Goal: Task Accomplishment & Management: Use online tool/utility

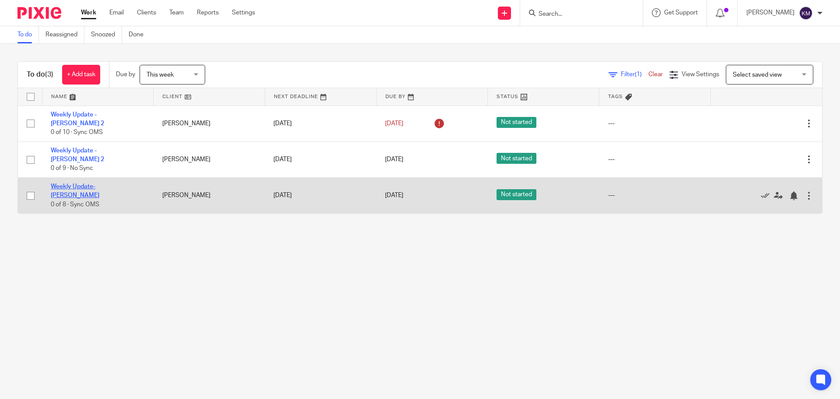
click at [99, 183] on link "Weekly Update- [PERSON_NAME]" at bounding box center [75, 190] width 49 height 15
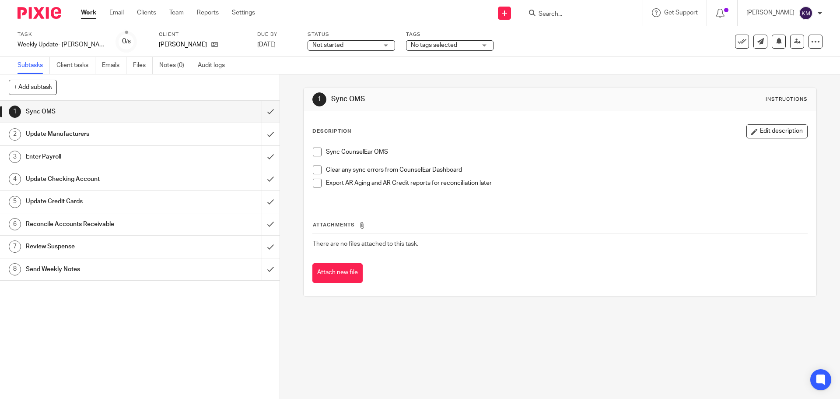
click at [313, 151] on span at bounding box center [317, 151] width 9 height 9
click at [314, 172] on span at bounding box center [317, 169] width 9 height 9
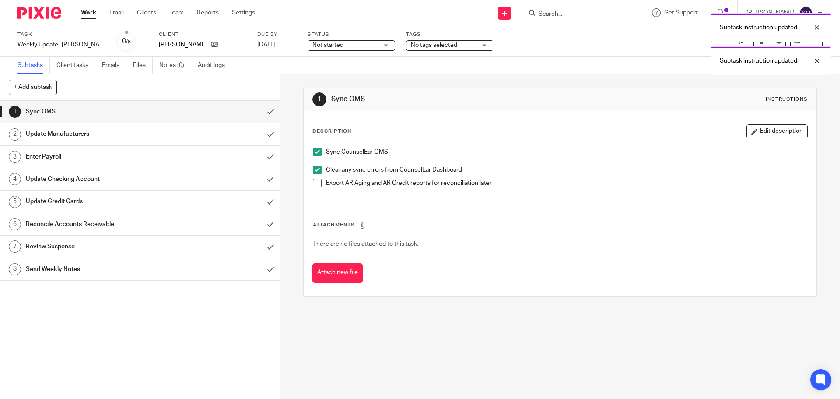
click at [316, 185] on span at bounding box center [317, 182] width 9 height 9
click at [263, 113] on input "submit" at bounding box center [140, 112] width 280 height 22
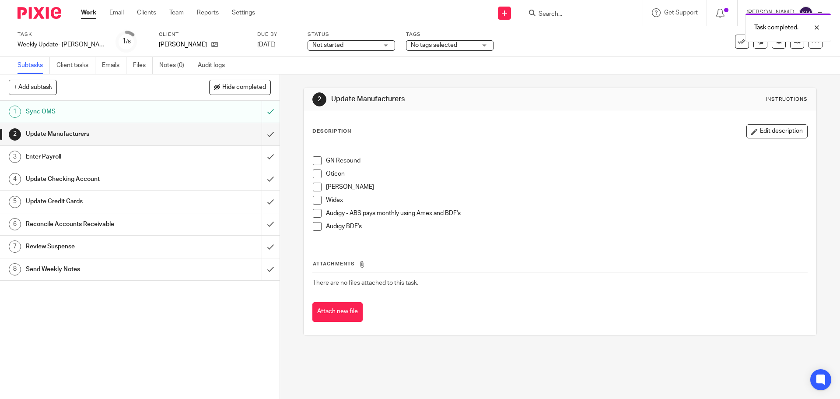
click at [317, 161] on span at bounding box center [317, 160] width 9 height 9
click at [314, 174] on span at bounding box center [317, 173] width 9 height 9
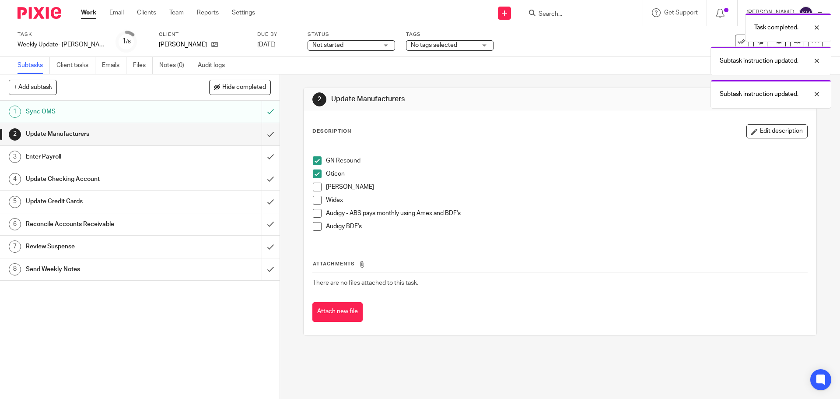
click at [313, 190] on span at bounding box center [317, 186] width 9 height 9
click at [316, 206] on li "Widex" at bounding box center [560, 202] width 494 height 13
click at [316, 202] on span at bounding box center [317, 200] width 9 height 9
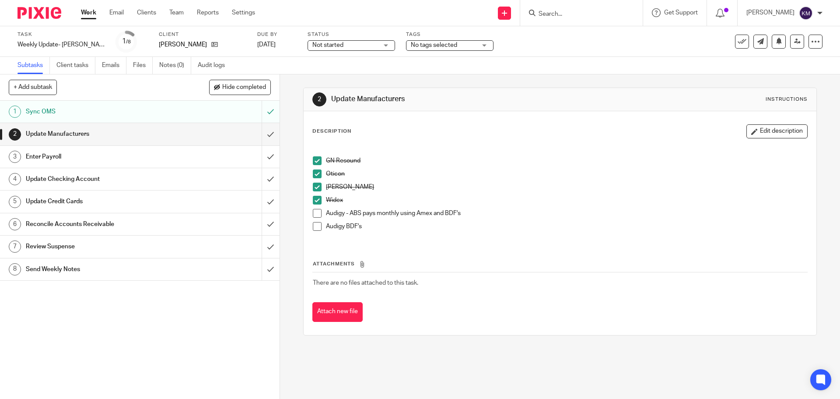
click at [315, 212] on span at bounding box center [317, 213] width 9 height 9
click at [313, 224] on span at bounding box center [317, 226] width 9 height 9
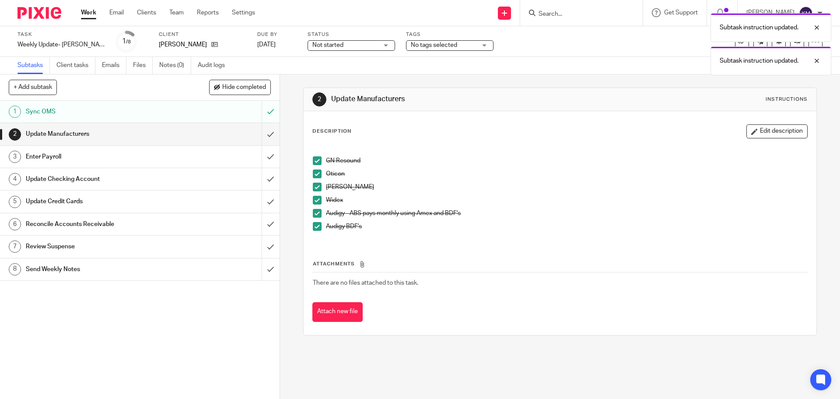
click at [252, 126] on link "2 Update Manufacturers" at bounding box center [131, 134] width 262 height 22
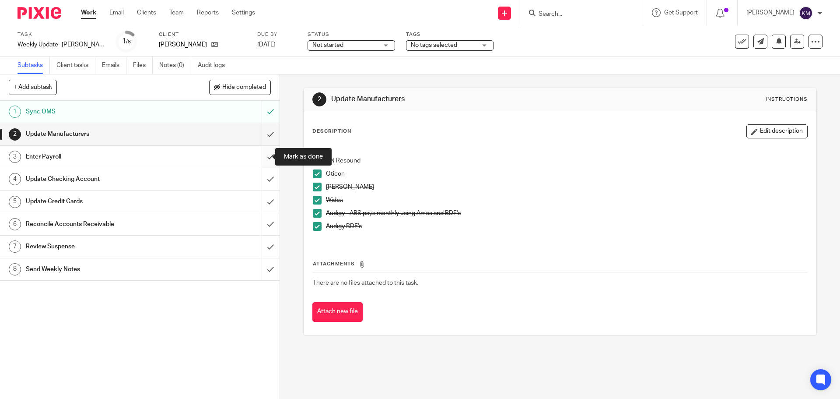
click at [263, 156] on input "submit" at bounding box center [140, 157] width 280 height 22
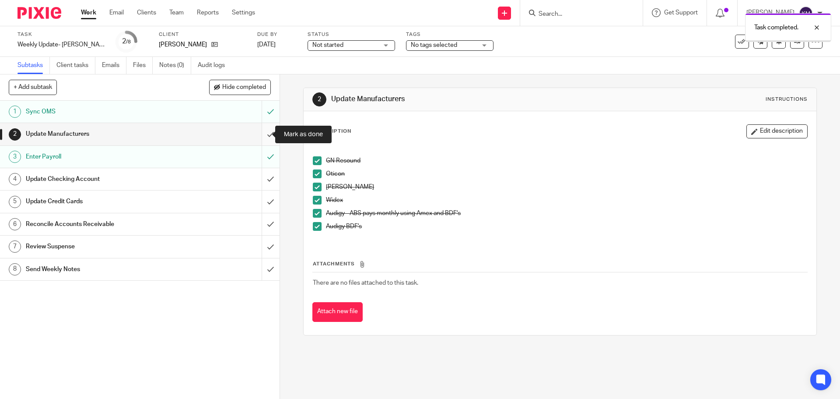
click at [264, 133] on input "submit" at bounding box center [140, 134] width 280 height 22
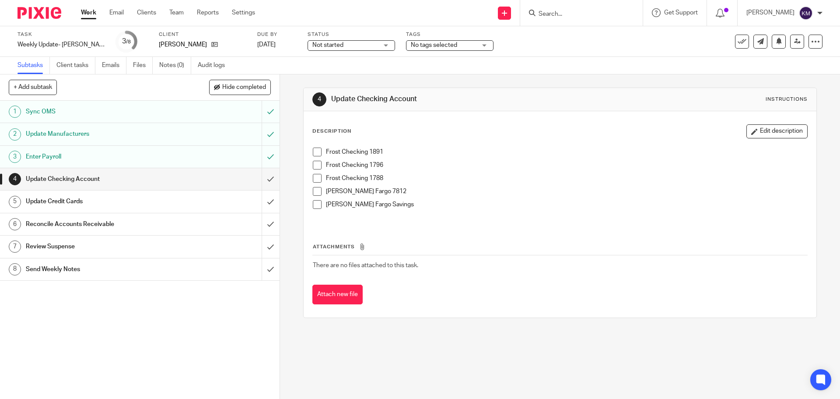
click at [316, 154] on span at bounding box center [317, 151] width 9 height 9
click at [314, 164] on span at bounding box center [317, 165] width 9 height 9
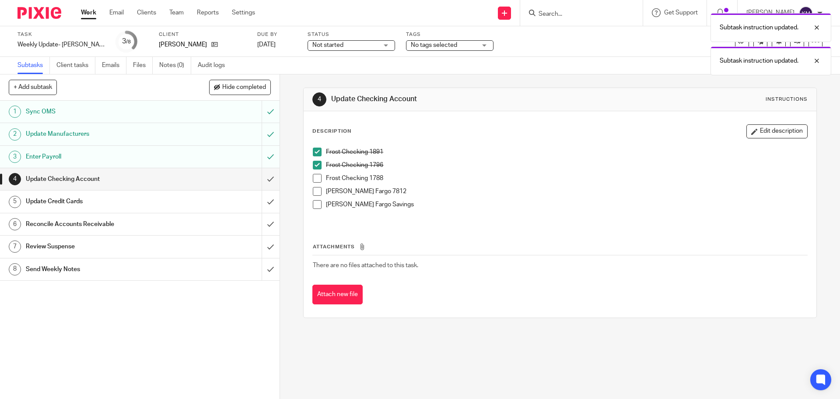
click at [315, 179] on span at bounding box center [317, 178] width 9 height 9
click at [315, 189] on span at bounding box center [317, 191] width 9 height 9
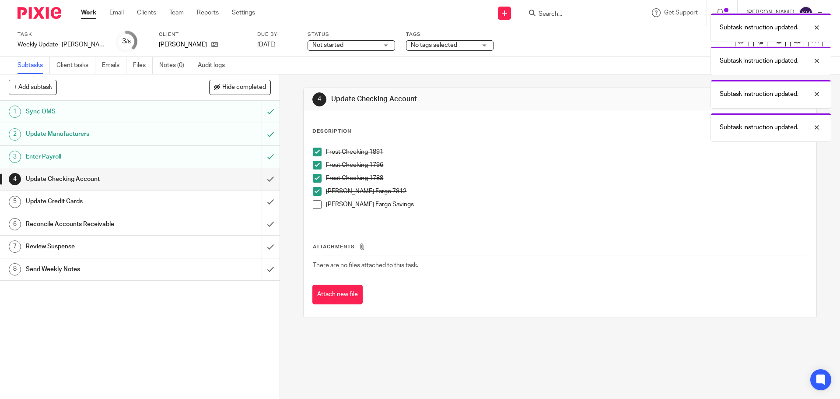
click at [315, 203] on span at bounding box center [317, 204] width 9 height 9
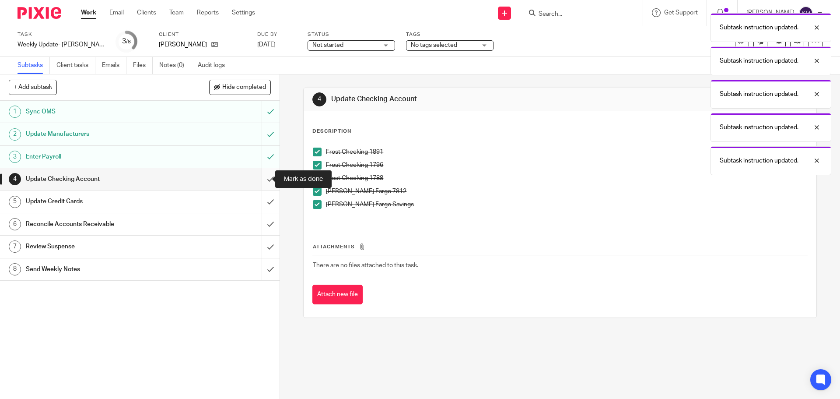
click at [266, 177] on input "submit" at bounding box center [140, 179] width 280 height 22
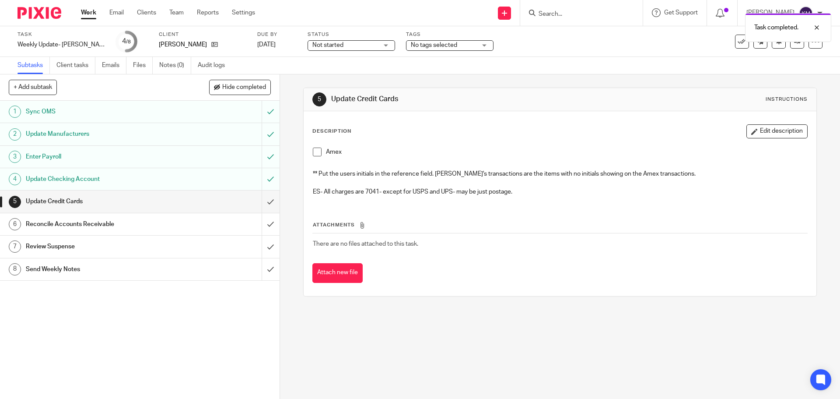
click at [313, 152] on span at bounding box center [317, 151] width 9 height 9
click at [263, 198] on input "submit" at bounding box center [140, 201] width 280 height 22
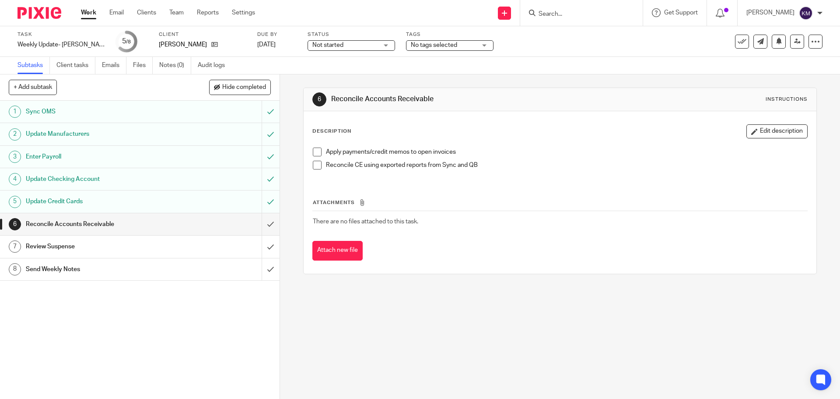
drag, startPoint x: 314, startPoint y: 152, endPoint x: 313, endPoint y: 164, distance: 11.8
click at [314, 153] on span at bounding box center [317, 151] width 9 height 9
click at [313, 164] on span at bounding box center [317, 165] width 9 height 9
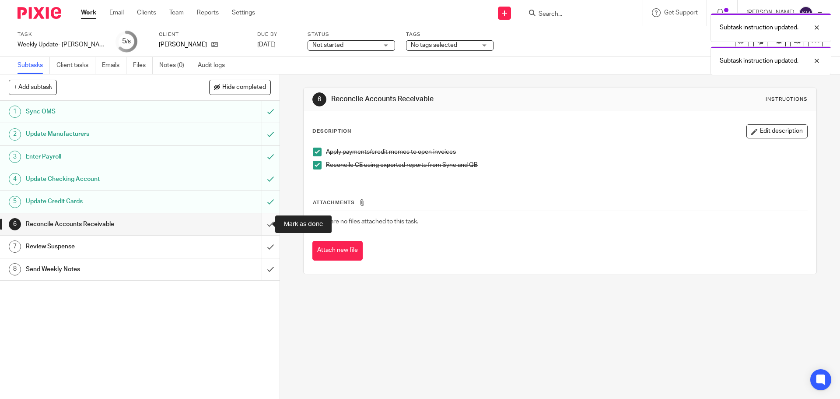
click at [259, 223] on input "submit" at bounding box center [140, 224] width 280 height 22
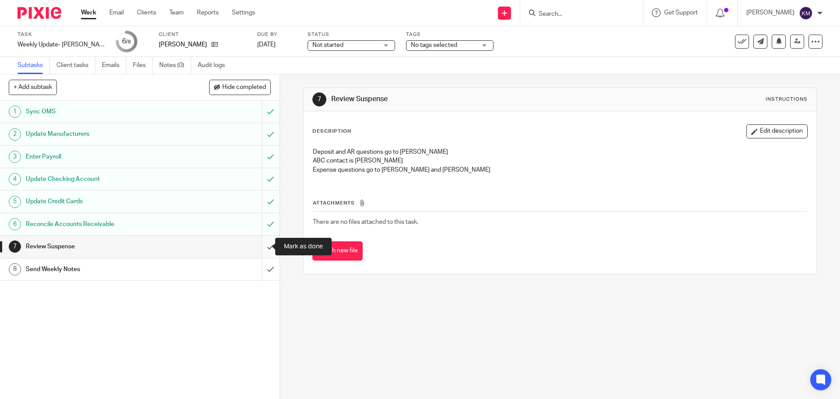
click at [262, 247] on input "submit" at bounding box center [140, 246] width 280 height 22
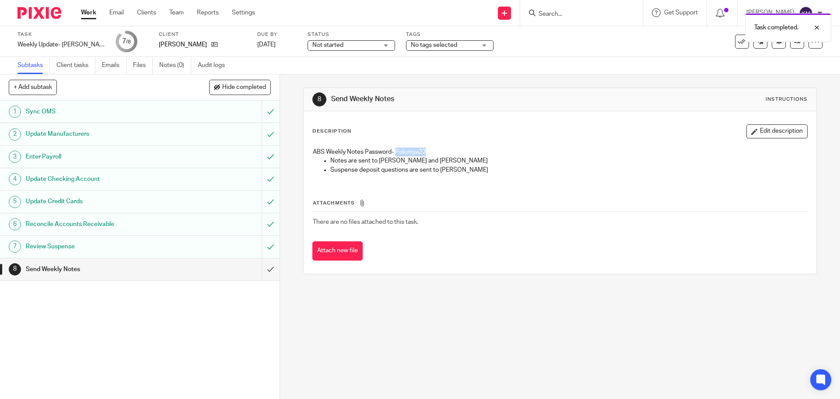
drag, startPoint x: 394, startPoint y: 153, endPoint x: 431, endPoint y: 153, distance: 37.2
click at [431, 153] on p "ABS Weekly Notes Password- Polumya22" at bounding box center [560, 151] width 494 height 9
